Goal: Task Accomplishment & Management: Manage account settings

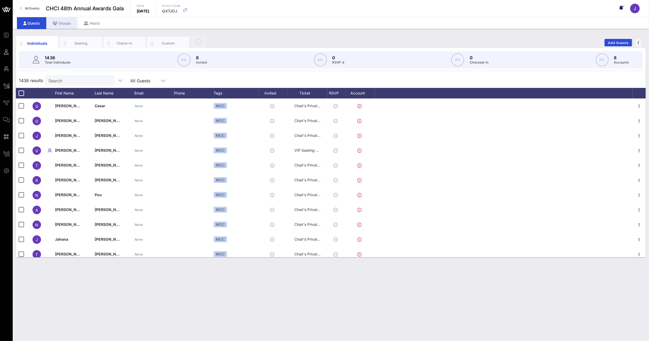
click at [64, 24] on div "Groups" at bounding box center [61, 23] width 31 height 12
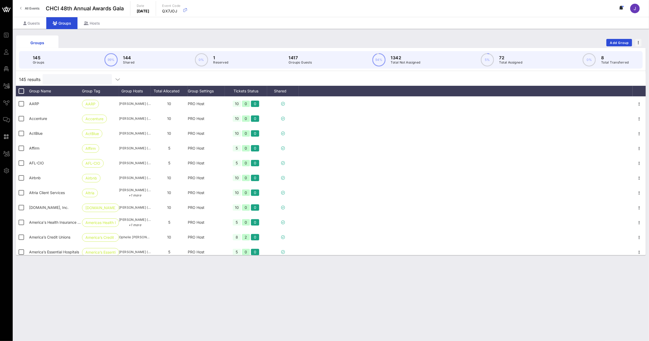
click at [72, 81] on input "text" at bounding box center [77, 79] width 62 height 7
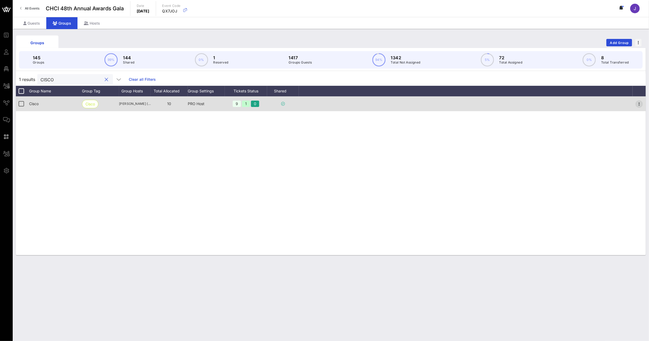
type input "CISCO"
click at [640, 102] on icon "button" at bounding box center [639, 104] width 6 height 6
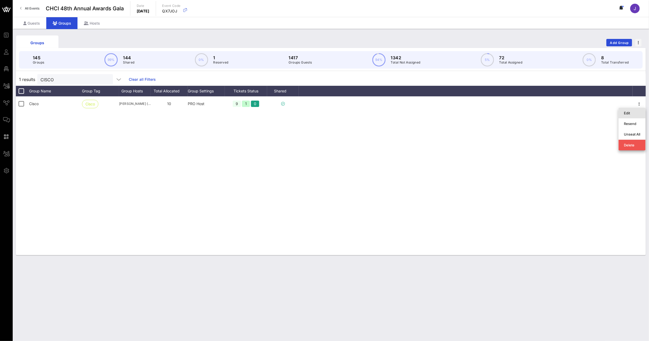
click at [633, 112] on div "Edit" at bounding box center [632, 113] width 16 height 4
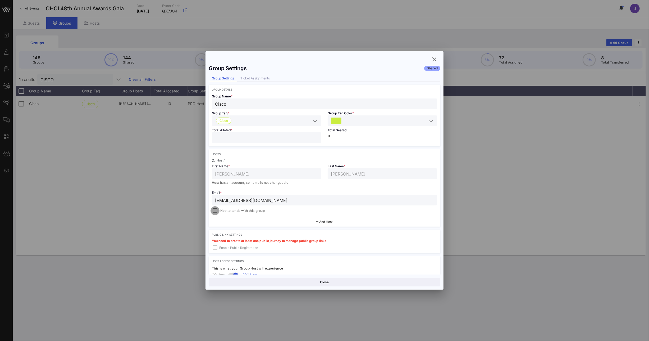
click at [216, 212] on div at bounding box center [214, 210] width 7 height 7
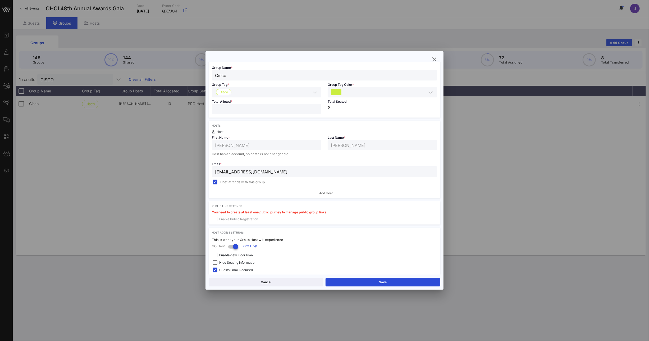
scroll to position [30, 0]
click at [382, 287] on div "Cancel Save" at bounding box center [324, 281] width 238 height 15
click at [382, 282] on button "Save" at bounding box center [382, 282] width 115 height 8
click at [435, 59] on icon "button" at bounding box center [434, 59] width 6 height 6
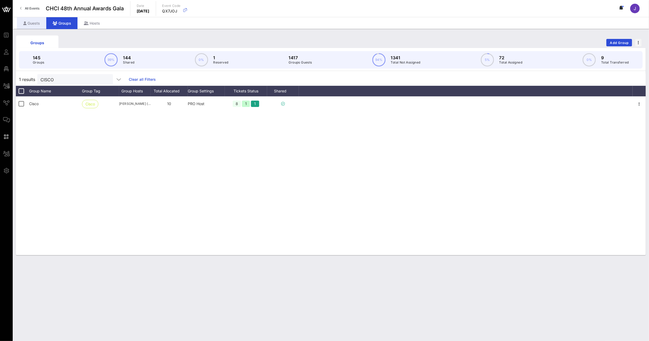
click at [36, 23] on div "Guests" at bounding box center [31, 23] width 29 height 12
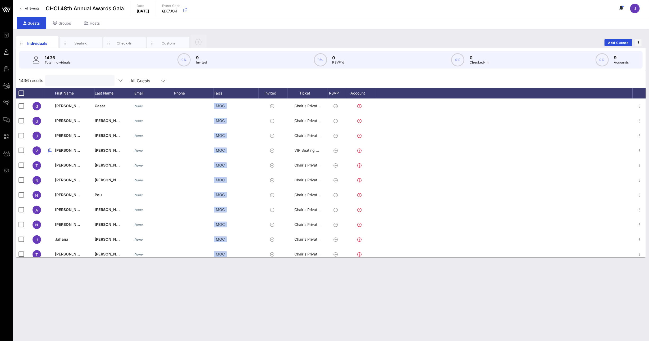
click at [76, 78] on input "text" at bounding box center [79, 80] width 62 height 7
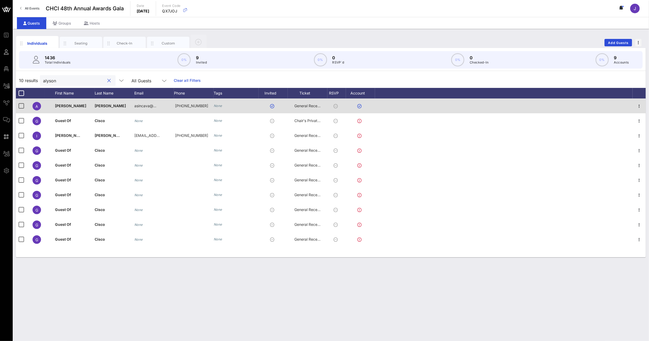
type input "alyson"
click at [305, 108] on span "General Reception" at bounding box center [310, 105] width 32 height 4
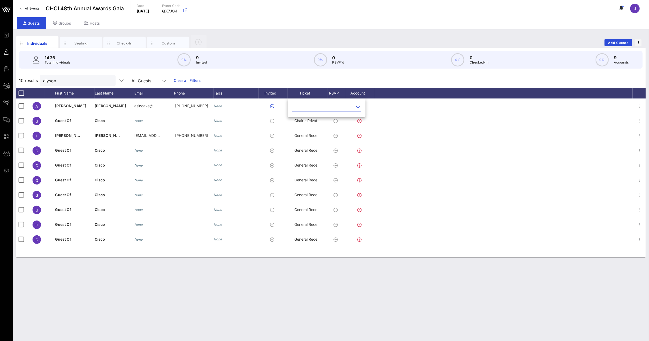
click at [349, 106] on div at bounding box center [327, 107] width 78 height 17
click at [356, 106] on icon at bounding box center [358, 107] width 5 height 6
click at [320, 126] on div "Chair's Private Reception" at bounding box center [335, 123] width 78 height 5
click at [316, 84] on div "10 results [PERSON_NAME] All Guests Clear all Filters" at bounding box center [331, 80] width 630 height 15
click at [64, 25] on div "Groups" at bounding box center [61, 23] width 31 height 12
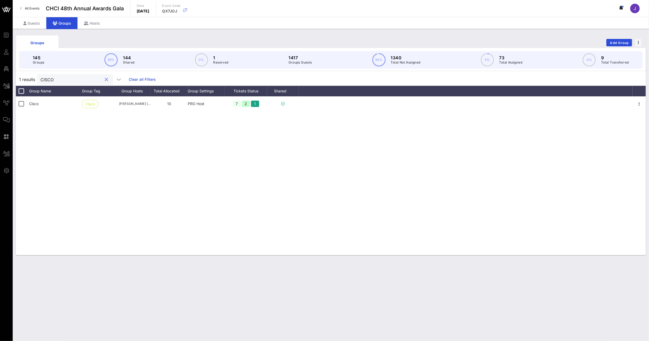
click at [45, 80] on input "CISCO" at bounding box center [71, 79] width 62 height 7
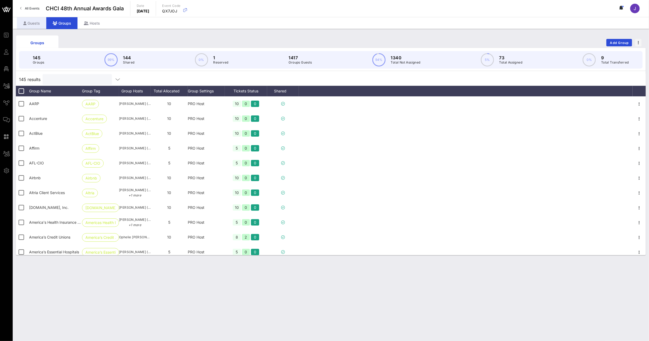
click at [31, 24] on div "Guests" at bounding box center [31, 23] width 29 height 12
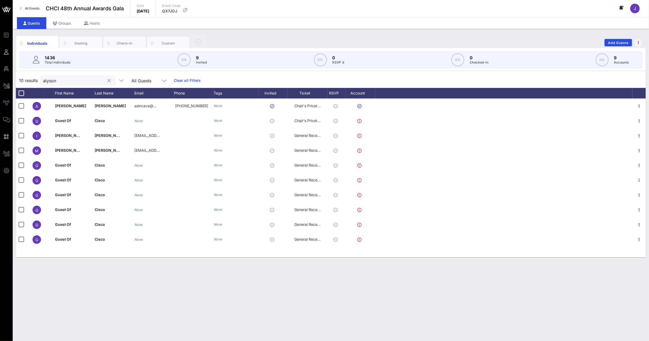
click at [76, 79] on input "alyson" at bounding box center [74, 80] width 62 height 7
click at [51, 81] on input "alyson" at bounding box center [74, 80] width 62 height 7
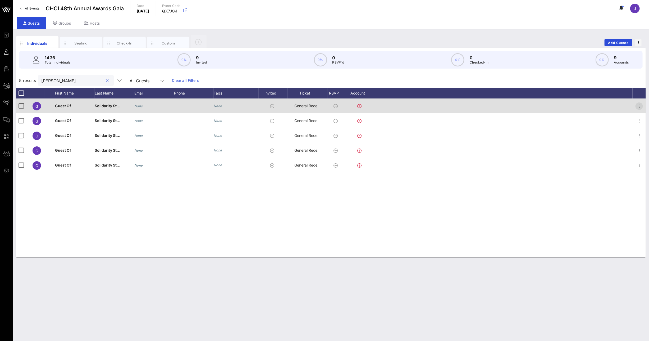
type input "[PERSON_NAME]"
click at [642, 105] on icon "button" at bounding box center [639, 106] width 6 height 6
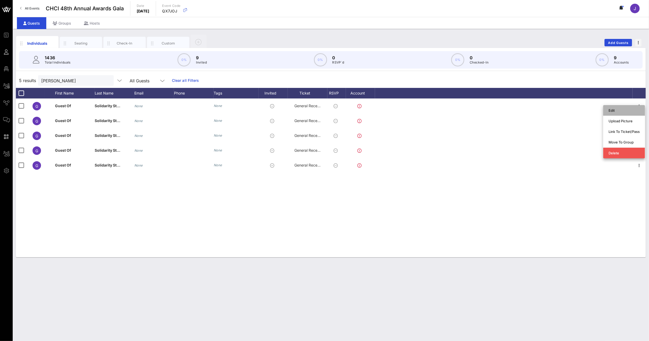
click at [626, 111] on div "Edit" at bounding box center [623, 110] width 31 height 4
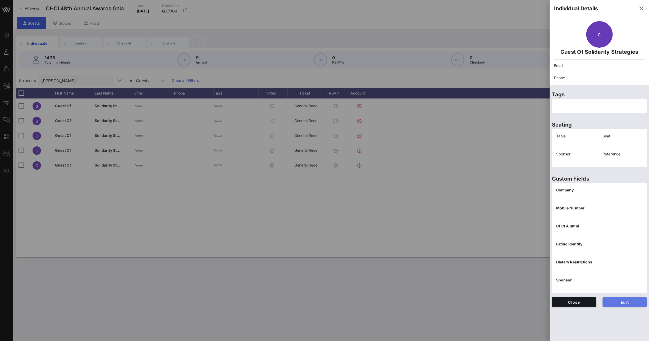
click at [619, 304] on span "Edit" at bounding box center [625, 302] width 36 height 4
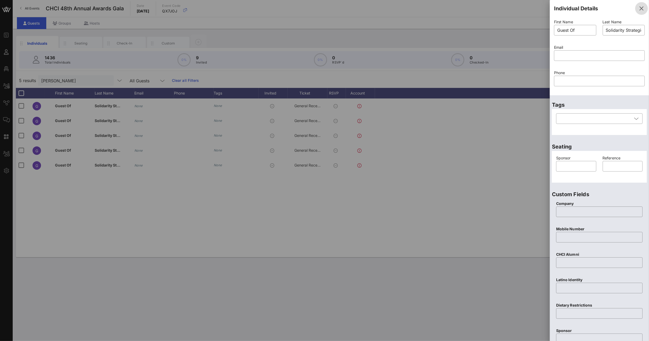
click at [638, 10] on icon "button" at bounding box center [641, 8] width 6 height 6
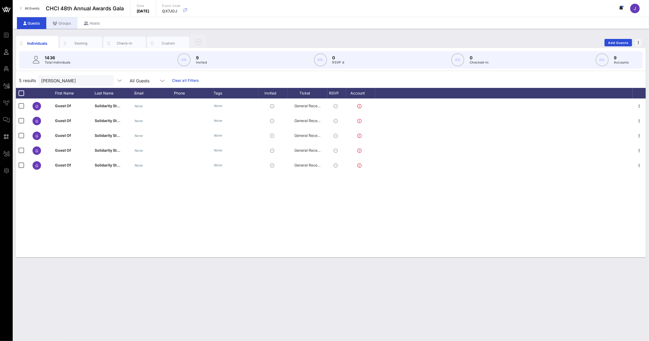
click at [65, 24] on div "Groups" at bounding box center [61, 23] width 31 height 12
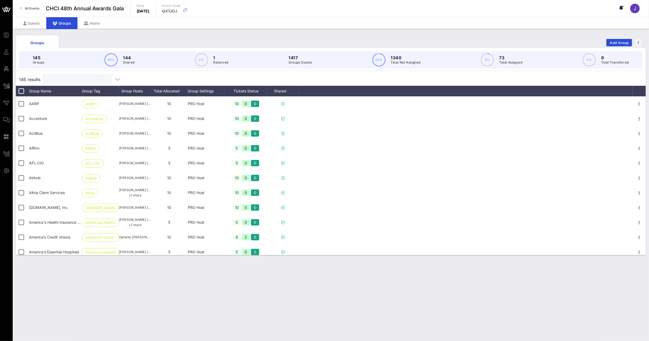
click at [77, 79] on input "text" at bounding box center [77, 79] width 62 height 7
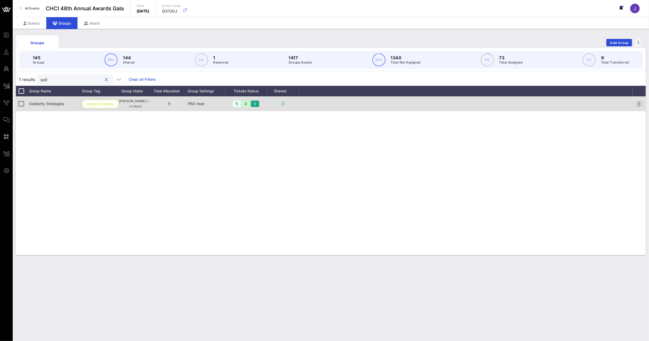
type input "soli"
click at [638, 103] on icon "button" at bounding box center [639, 104] width 6 height 6
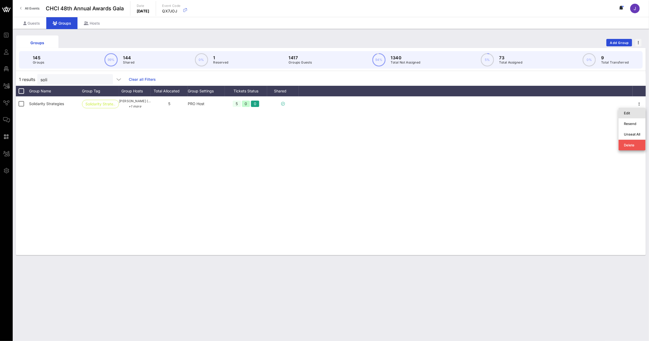
click at [632, 111] on div "Edit" at bounding box center [632, 113] width 16 height 4
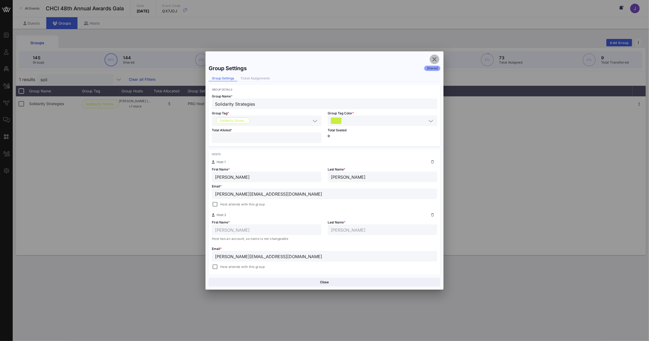
click at [434, 59] on icon "button" at bounding box center [434, 59] width 6 height 6
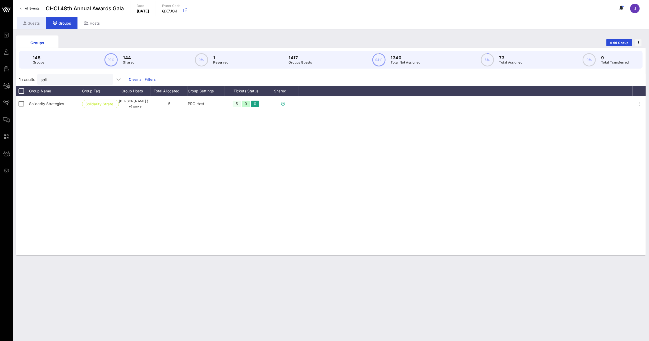
click at [38, 25] on div "Guests" at bounding box center [31, 23] width 29 height 12
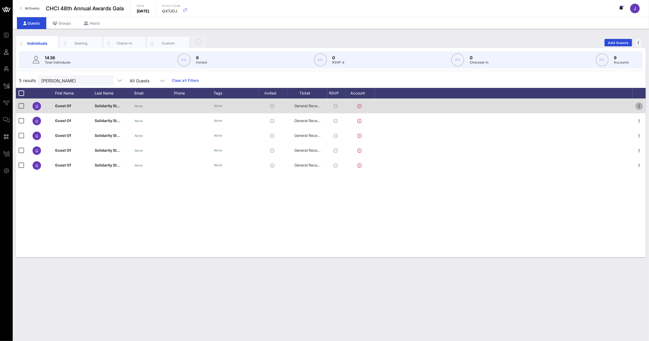
click at [637, 105] on icon "button" at bounding box center [639, 106] width 6 height 6
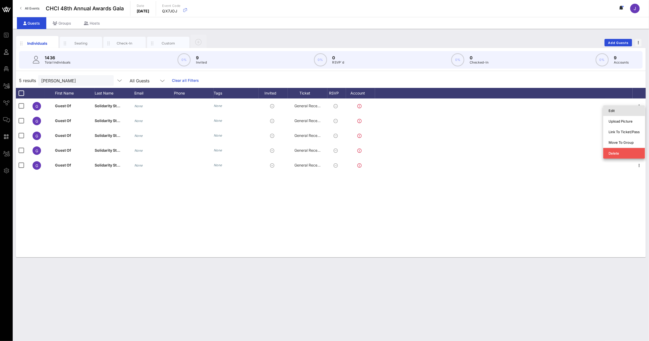
click at [628, 109] on div "Edit" at bounding box center [623, 110] width 31 height 4
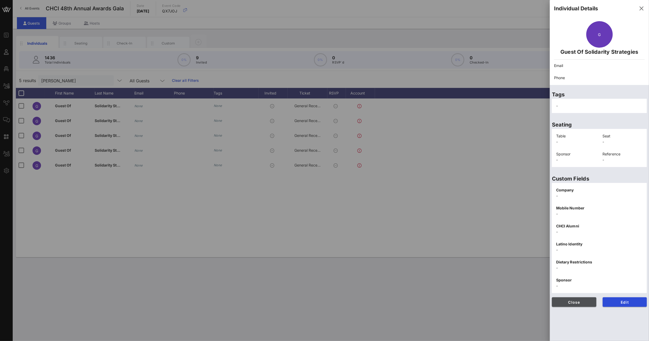
click at [582, 301] on span "Close" at bounding box center [574, 302] width 36 height 4
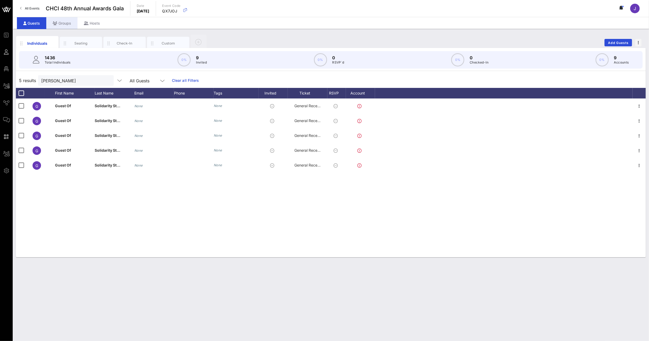
click at [66, 22] on div "Groups" at bounding box center [61, 23] width 31 height 12
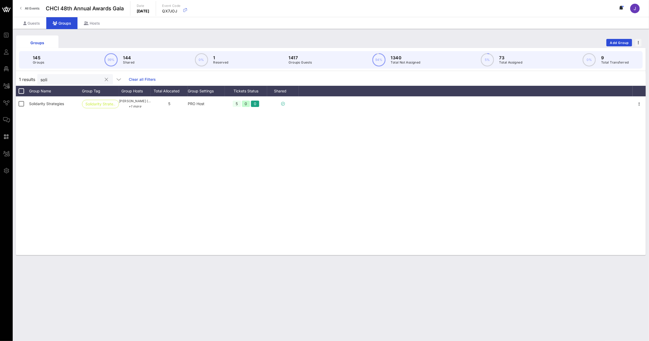
click at [51, 79] on input "soli" at bounding box center [71, 79] width 62 height 7
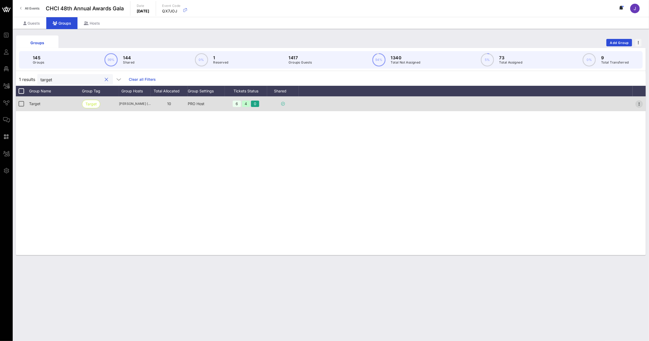
type input "target"
click at [638, 103] on icon "button" at bounding box center [639, 104] width 6 height 6
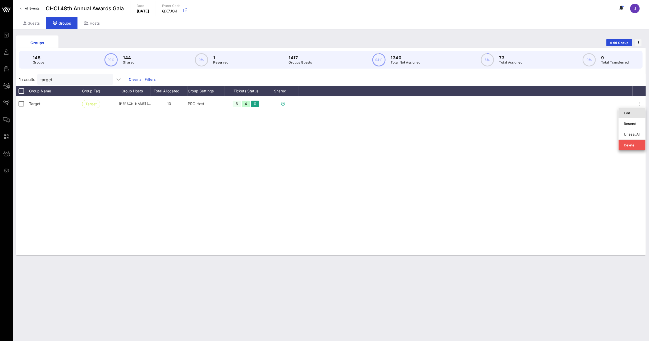
click at [629, 112] on div "Edit" at bounding box center [632, 113] width 16 height 4
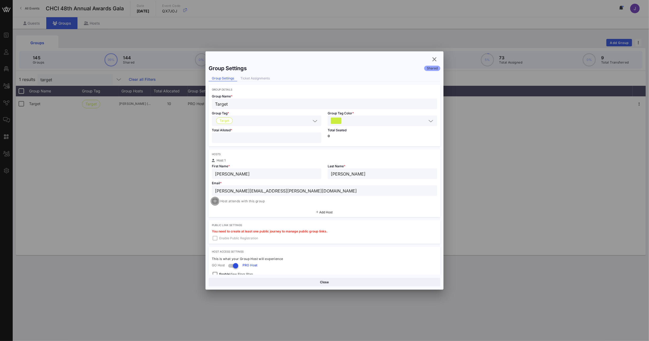
click at [214, 201] on div at bounding box center [214, 200] width 7 height 7
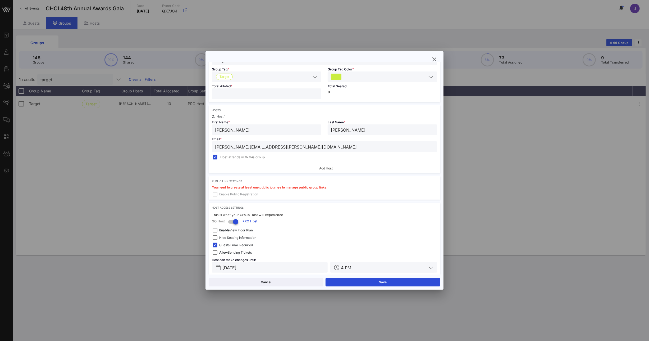
scroll to position [50, 0]
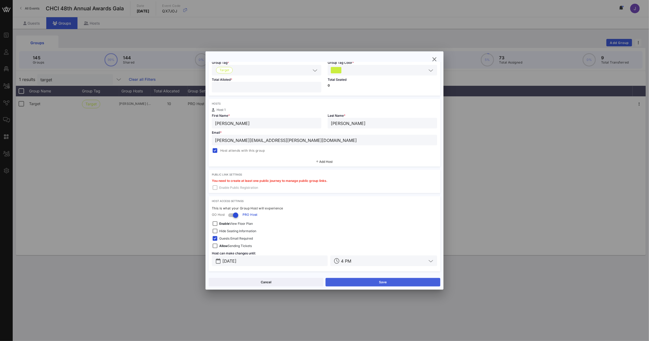
click at [385, 282] on button "Save" at bounding box center [382, 282] width 115 height 8
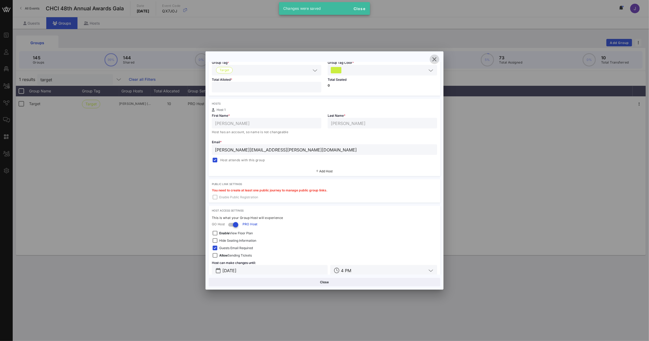
click at [434, 56] on icon "button" at bounding box center [434, 59] width 6 height 6
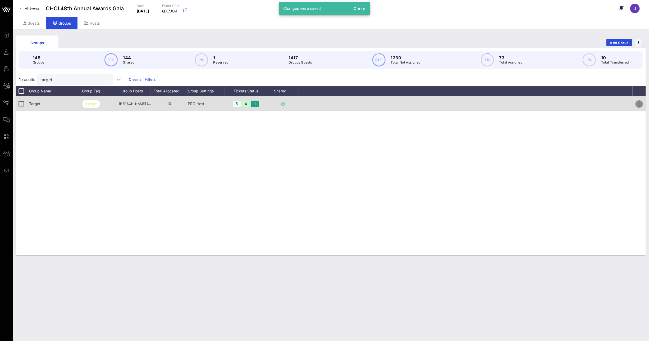
click at [637, 101] on icon "button" at bounding box center [639, 104] width 6 height 6
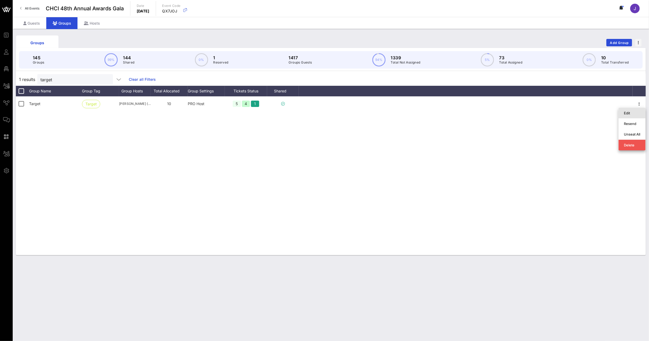
click at [630, 114] on div "Edit" at bounding box center [632, 113] width 16 height 4
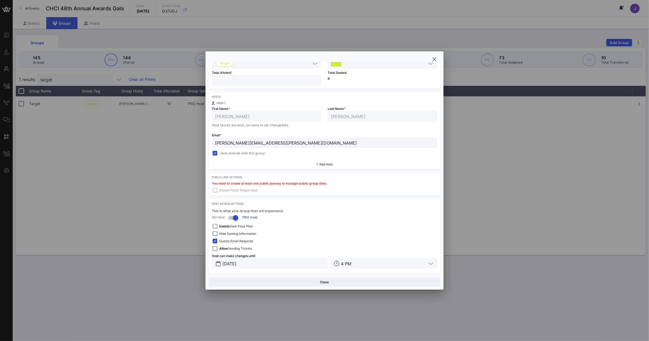
scroll to position [60, 0]
click at [433, 61] on icon "button" at bounding box center [434, 59] width 6 height 6
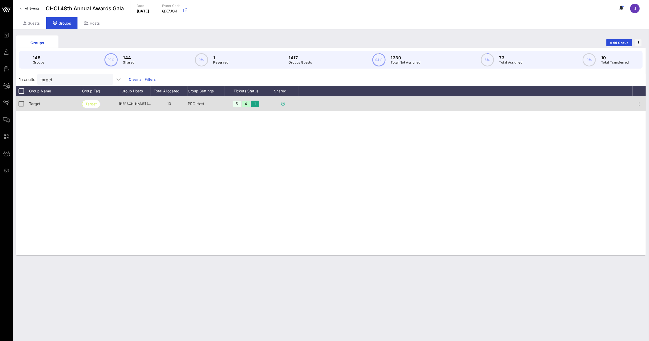
click at [44, 103] on div "Target" at bounding box center [55, 103] width 53 height 15
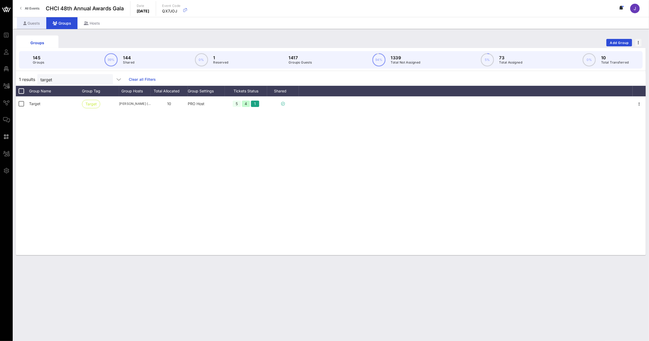
click at [38, 21] on div "Guests" at bounding box center [31, 23] width 29 height 12
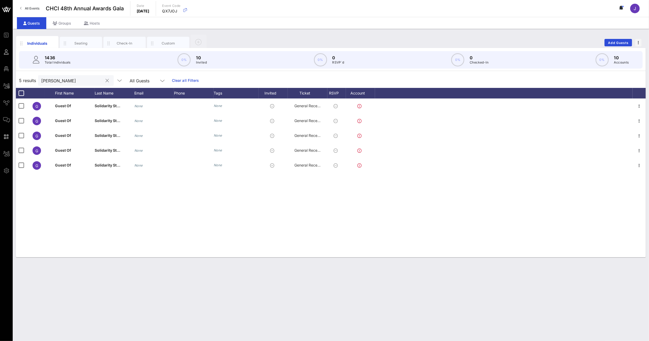
click at [56, 80] on input "[PERSON_NAME]" at bounding box center [72, 80] width 62 height 7
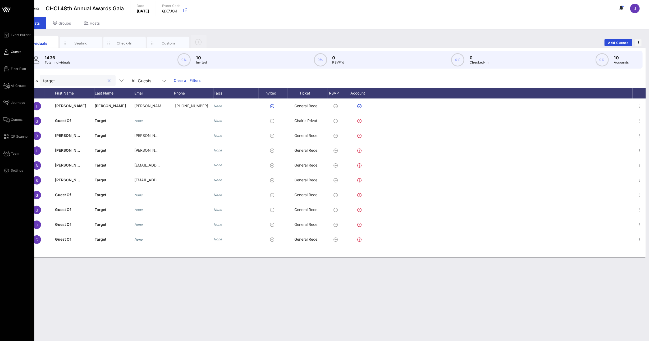
type input "target"
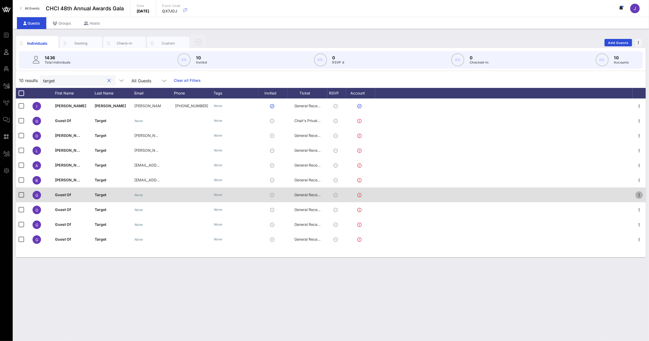
click at [640, 196] on icon "button" at bounding box center [639, 195] width 6 height 6
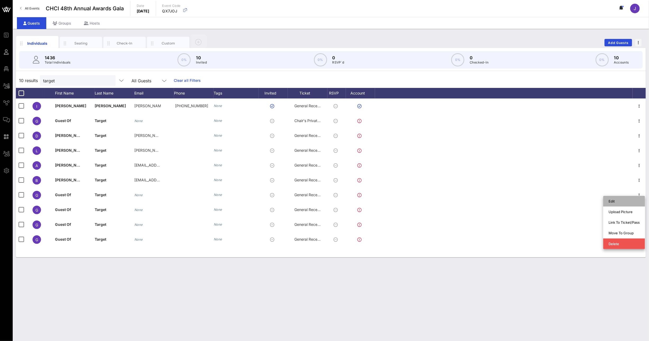
click at [631, 201] on div "Edit" at bounding box center [623, 201] width 31 height 4
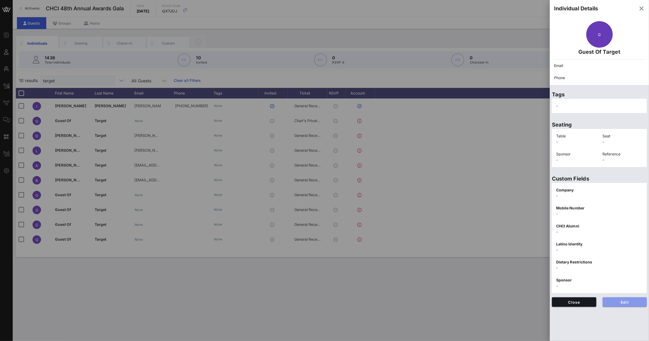
click at [617, 302] on span "Edit" at bounding box center [625, 302] width 36 height 4
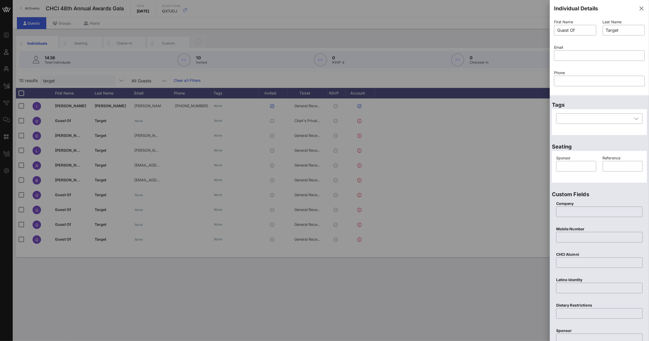
drag, startPoint x: 582, startPoint y: 31, endPoint x: 536, endPoint y: 22, distance: 47.2
click at [548, 23] on div "Event Builder Guests Floor Plan All Groups Journeys Comms QR Scanner Team Setti…" at bounding box center [324, 170] width 649 height 341
type input "[PERSON_NAME]"
click at [587, 56] on input "text" at bounding box center [599, 55] width 84 height 8
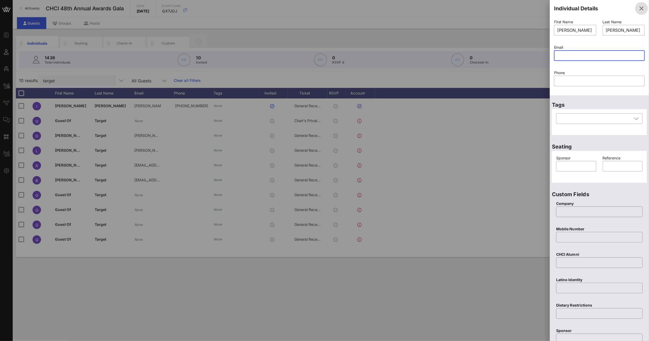
click at [638, 9] on icon "button" at bounding box center [641, 8] width 6 height 6
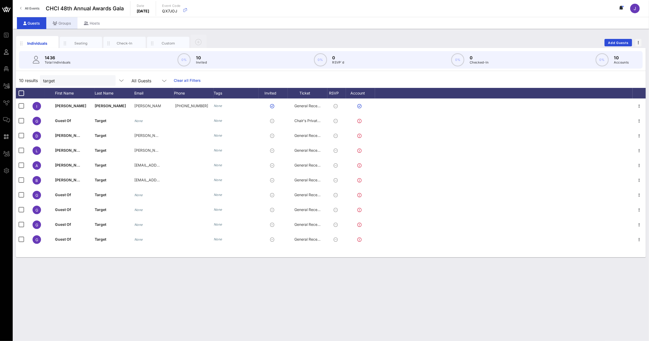
click at [63, 25] on div "Groups" at bounding box center [61, 23] width 31 height 12
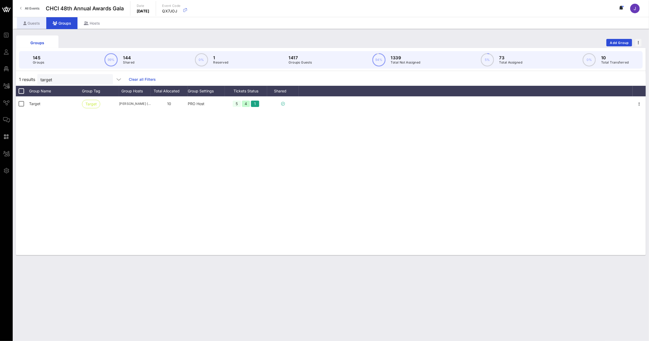
click at [38, 25] on div "Guests" at bounding box center [31, 23] width 29 height 12
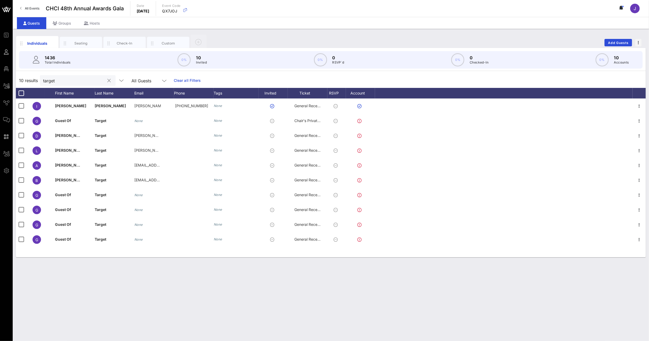
click at [53, 80] on input "target" at bounding box center [74, 80] width 62 height 7
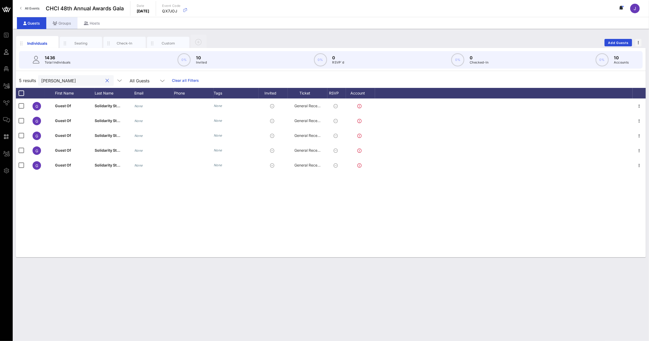
type input "[PERSON_NAME]"
click at [68, 23] on div "Groups" at bounding box center [61, 23] width 31 height 12
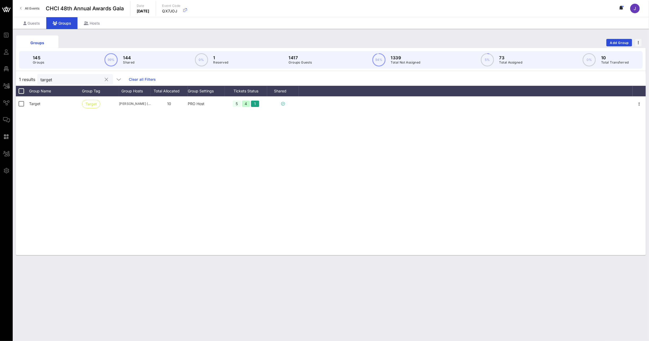
click at [50, 82] on input "target" at bounding box center [71, 79] width 62 height 7
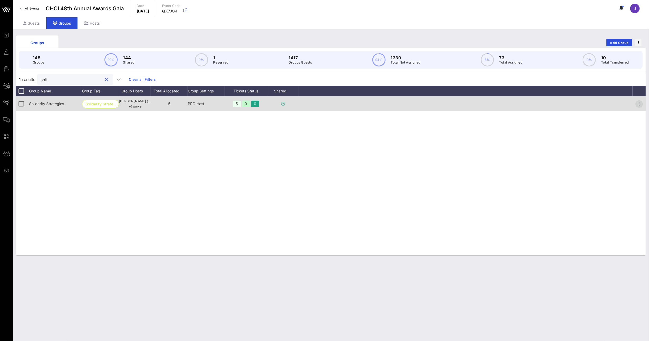
type input "soli"
click at [640, 105] on icon "button" at bounding box center [639, 104] width 6 height 6
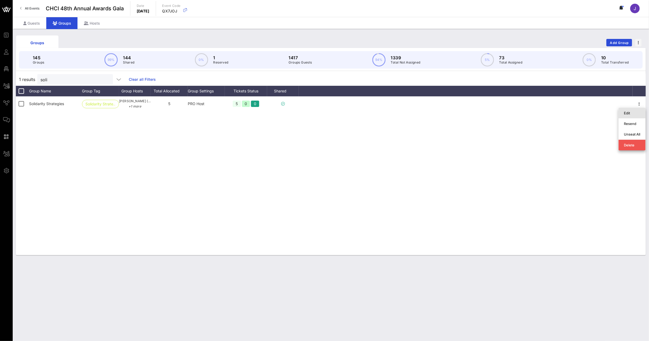
click at [637, 114] on div "Edit" at bounding box center [632, 113] width 16 height 4
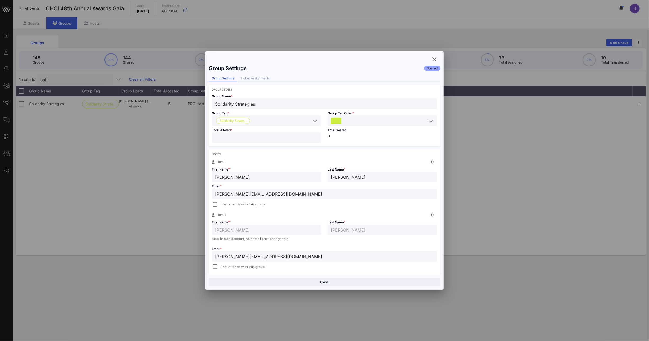
drag, startPoint x: 288, startPoint y: 195, endPoint x: 184, endPoint y: 190, distance: 104.6
click at [186, 190] on div "Event Builder Guests Floor Plan All Groups Journeys Comms QR Scanner Team Setti…" at bounding box center [324, 170] width 649 height 341
click at [434, 57] on icon "button" at bounding box center [434, 59] width 6 height 6
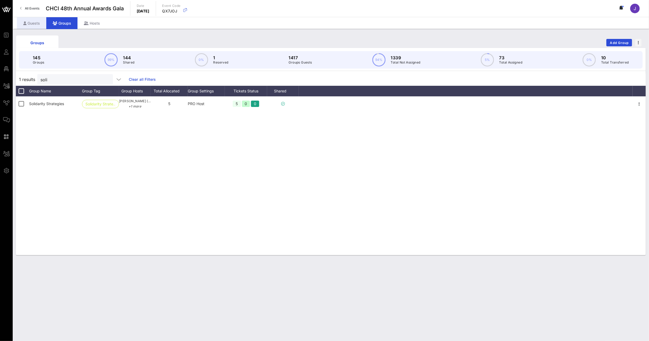
click at [27, 22] on div "Guests" at bounding box center [31, 23] width 29 height 12
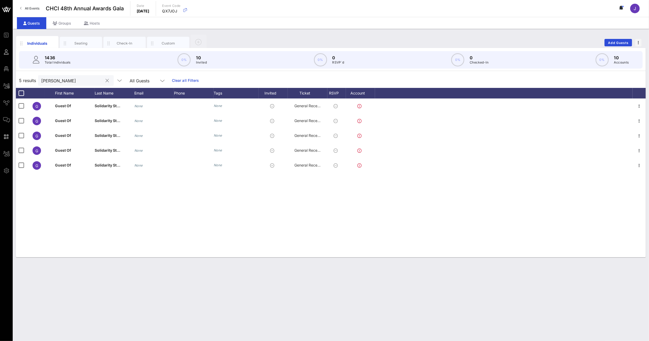
click at [49, 81] on input "[PERSON_NAME]" at bounding box center [72, 80] width 62 height 7
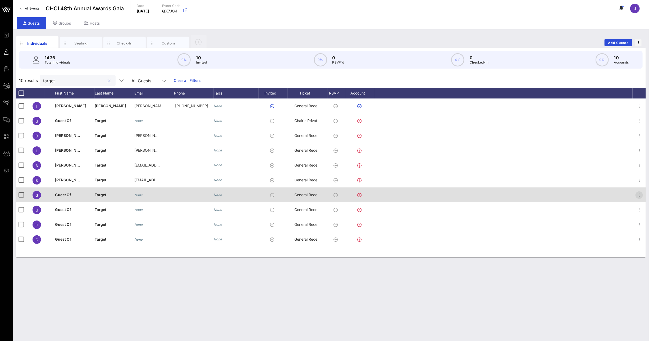
type input "target"
click at [641, 195] on icon "button" at bounding box center [639, 195] width 6 height 6
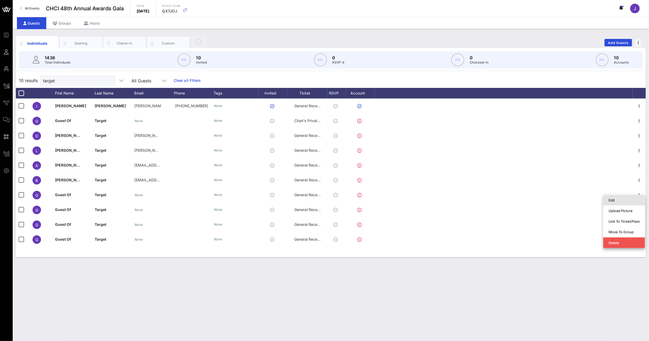
click at [630, 200] on div "Edit" at bounding box center [623, 200] width 31 height 4
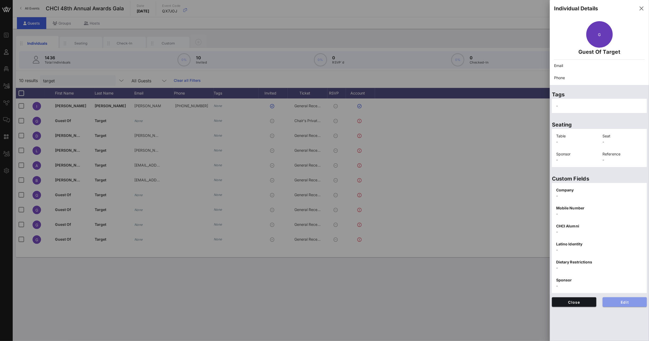
click at [615, 298] on button "Edit" at bounding box center [625, 302] width 44 height 10
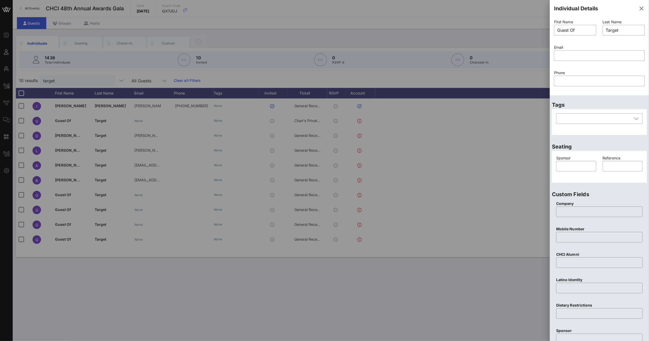
drag, startPoint x: 561, startPoint y: 28, endPoint x: 491, endPoint y: 26, distance: 69.6
click at [520, 26] on div "Event Builder Guests Floor Plan All Groups Journeys Comms QR Scanner Team Setti…" at bounding box center [324, 170] width 649 height 341
type input "[PERSON_NAME]"
paste input "[PERSON_NAME][EMAIL_ADDRESS][DOMAIN_NAME]"
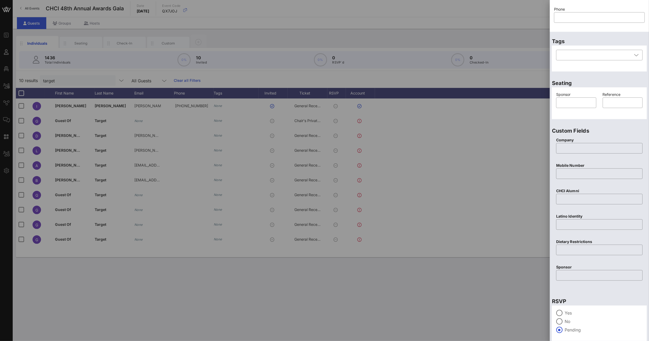
scroll to position [82, 0]
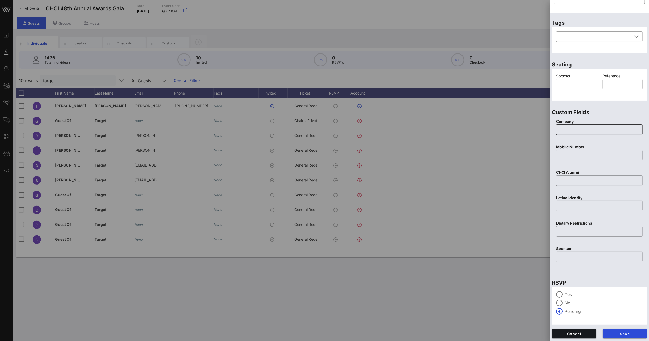
type input "[PERSON_NAME][EMAIL_ADDRESS][DOMAIN_NAME]"
click at [574, 130] on input "text" at bounding box center [599, 129] width 80 height 8
click at [572, 87] on input "text" at bounding box center [576, 84] width 34 height 8
type input "Target"
type input "s"
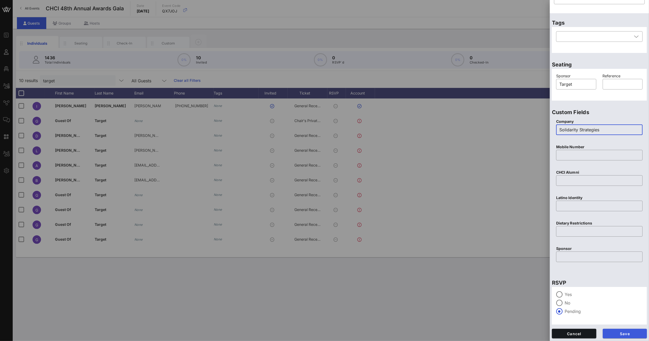
type input "Solidarity Strategies"
click at [621, 331] on span "Save" at bounding box center [625, 333] width 36 height 4
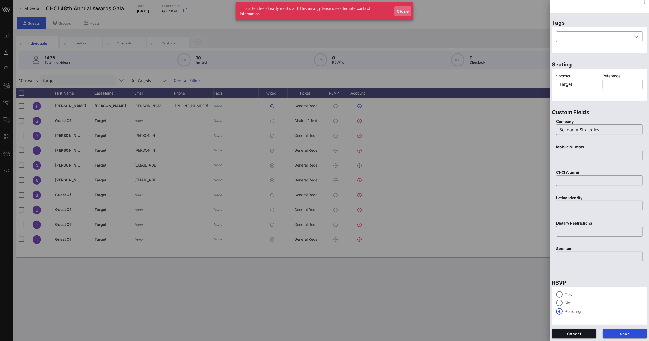
click at [402, 10] on span "Close" at bounding box center [402, 11] width 13 height 4
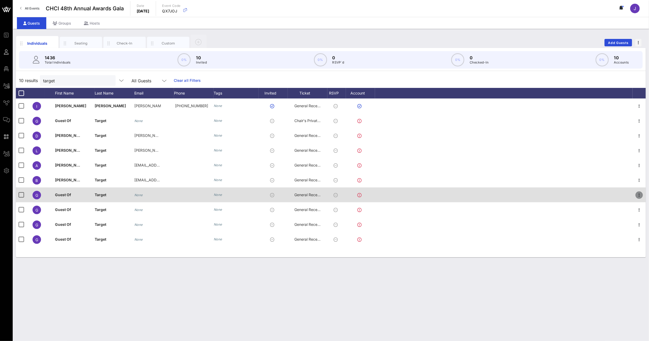
click at [638, 195] on icon "button" at bounding box center [639, 195] width 6 height 6
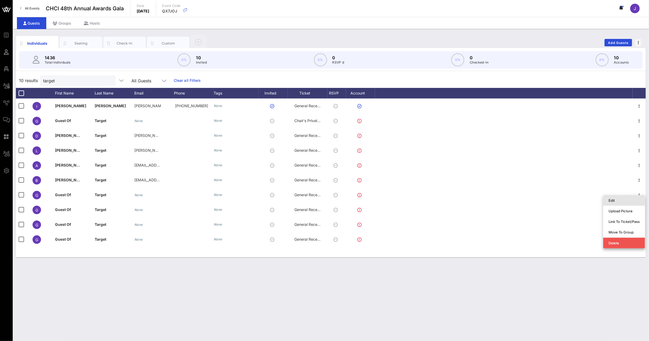
click at [627, 201] on div "Edit" at bounding box center [623, 200] width 31 height 4
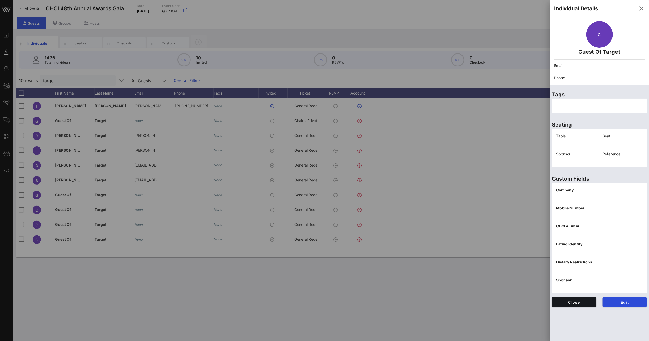
click at [628, 295] on div "Custom Fields Company - Mobile Number - CHCI Alumni - Latino Identity - Dietary…" at bounding box center [599, 232] width 99 height 126
click at [629, 300] on span "Edit" at bounding box center [625, 302] width 36 height 4
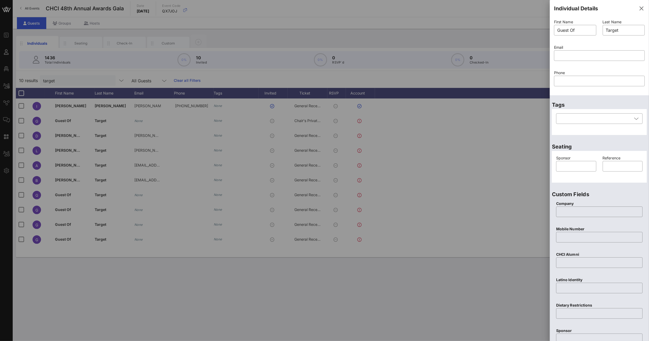
drag, startPoint x: 582, startPoint y: 30, endPoint x: 482, endPoint y: 30, distance: 99.7
click at [511, 28] on div "Event Builder Guests Floor Plan All Groups Journeys Comms QR Scanner Team Setti…" at bounding box center [324, 170] width 649 height 341
type input "[PERSON_NAME]"
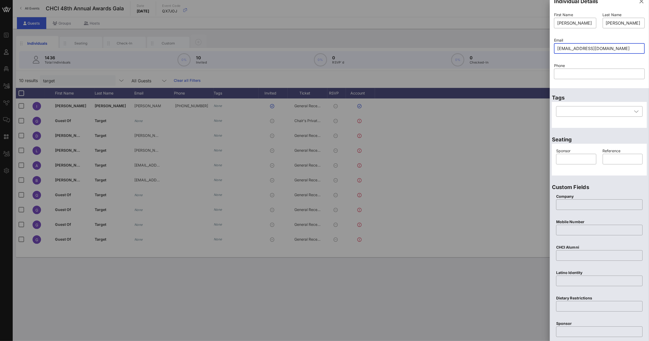
scroll to position [11, 0]
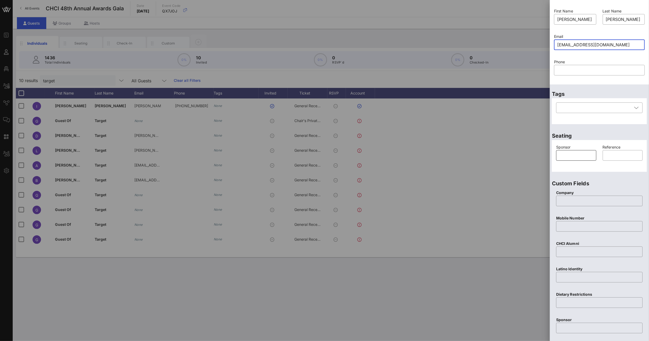
type input "[EMAIL_ADDRESS][DOMAIN_NAME]"
click at [577, 160] on div at bounding box center [576, 155] width 34 height 11
type input "Target"
click at [587, 326] on input "text" at bounding box center [599, 327] width 80 height 8
type input "Target"
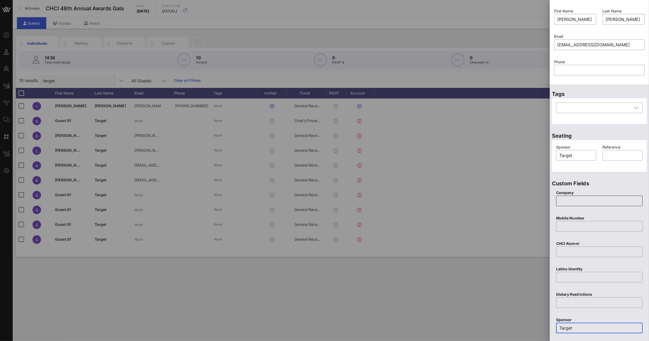
click at [581, 201] on input "text" at bounding box center [599, 200] width 80 height 8
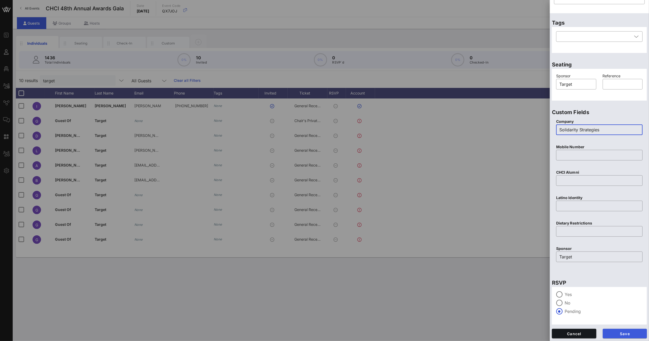
type input "Solidarity Strategies"
click at [625, 330] on button "Save" at bounding box center [625, 333] width 44 height 10
